Goal: Task Accomplishment & Management: Use online tool/utility

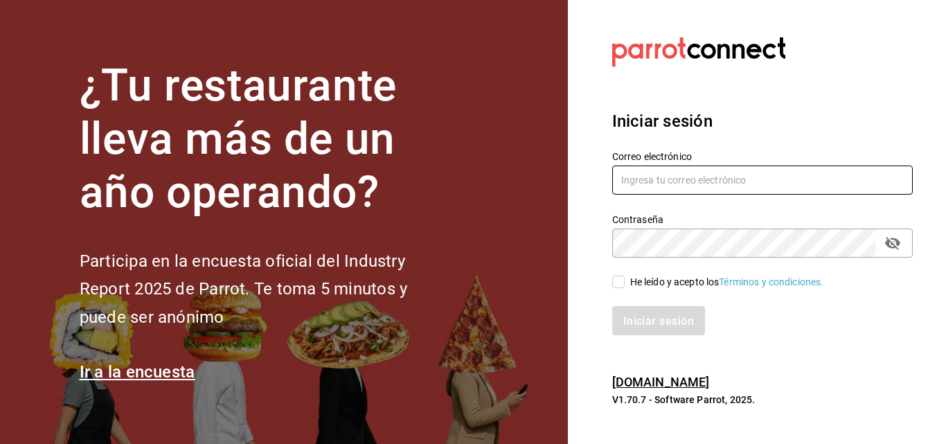
type input "marco.maynez@grupocosteno.com"
click at [619, 285] on input "He leído y acepto los Términos y condiciones." at bounding box center [618, 282] width 12 height 12
checkbox input "true"
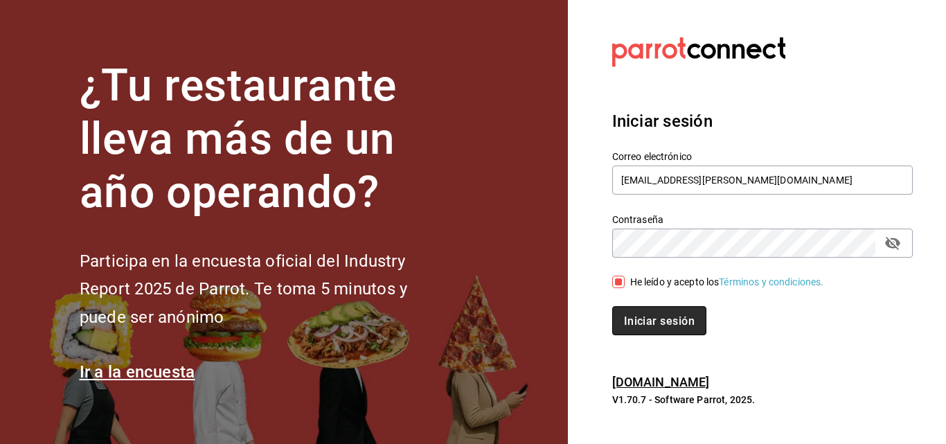
click at [626, 310] on button "Iniciar sesión" at bounding box center [659, 320] width 94 height 29
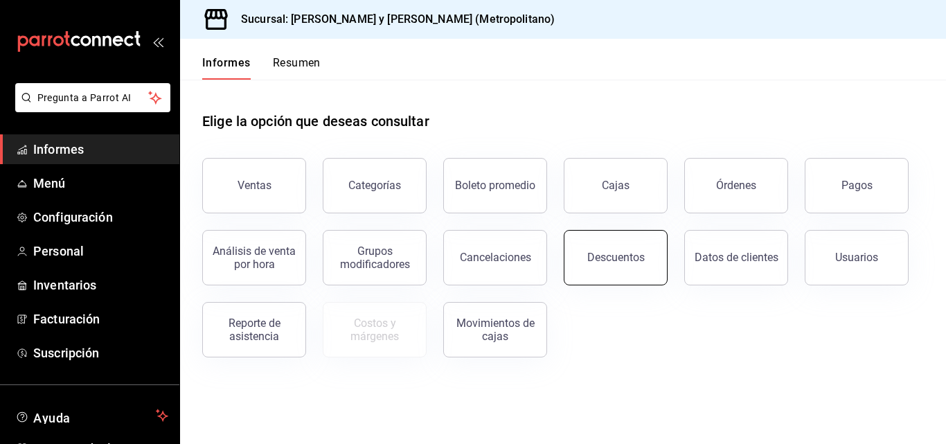
click at [654, 261] on button "Descuentos" at bounding box center [616, 257] width 104 height 55
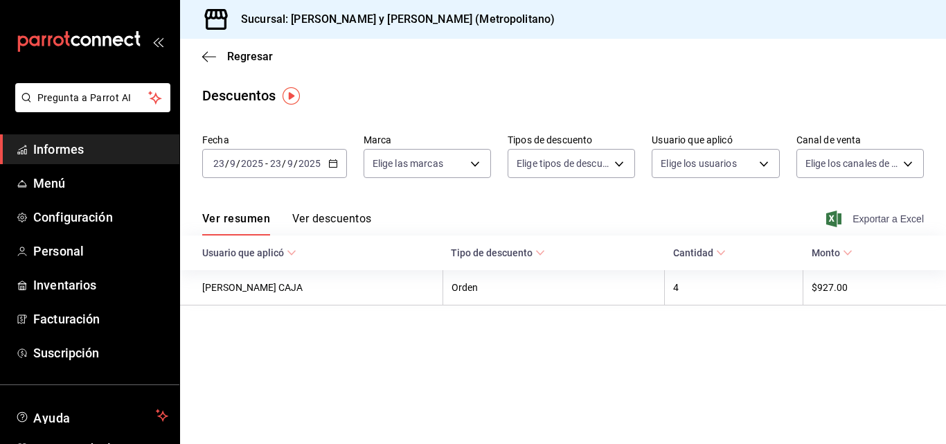
click at [854, 220] on font "Exportar a Excel" at bounding box center [887, 218] width 71 height 11
